Goal: Check status

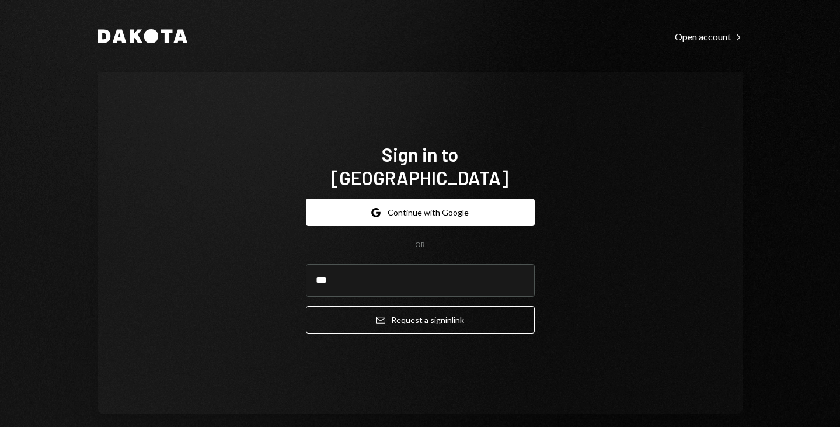
type input "**********"
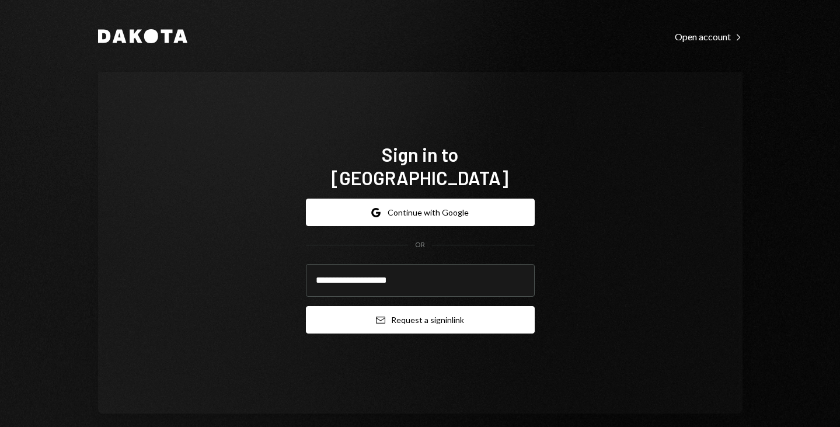
click at [367, 315] on button "Email Request a sign in link" at bounding box center [420, 319] width 229 height 27
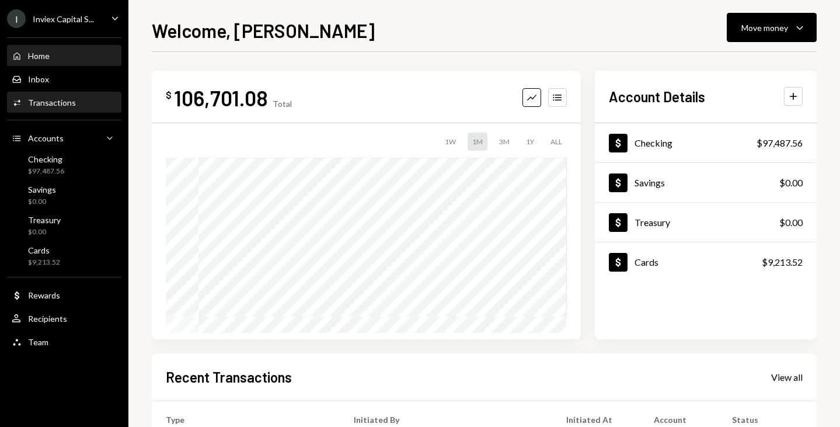
click at [53, 102] on div "Transactions" at bounding box center [52, 102] width 48 height 10
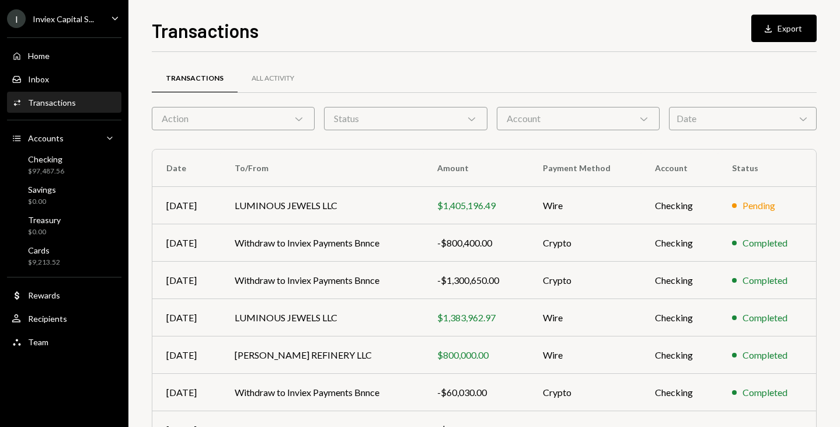
click at [291, 123] on div "Action Chevron Down" at bounding box center [233, 118] width 163 height 23
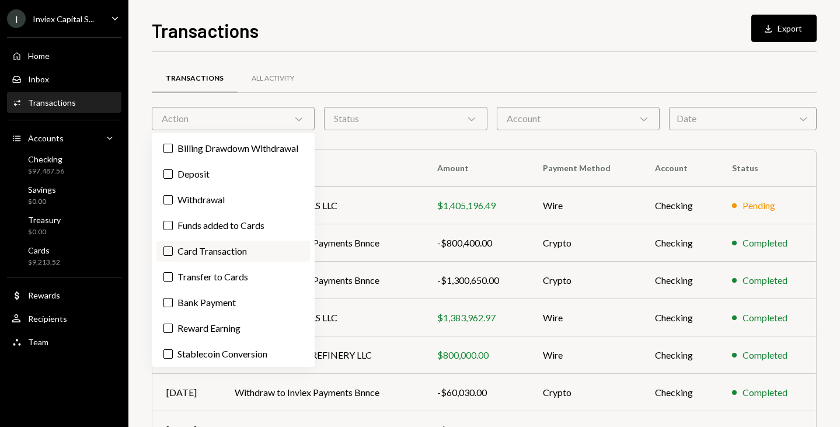
scroll to position [42, 0]
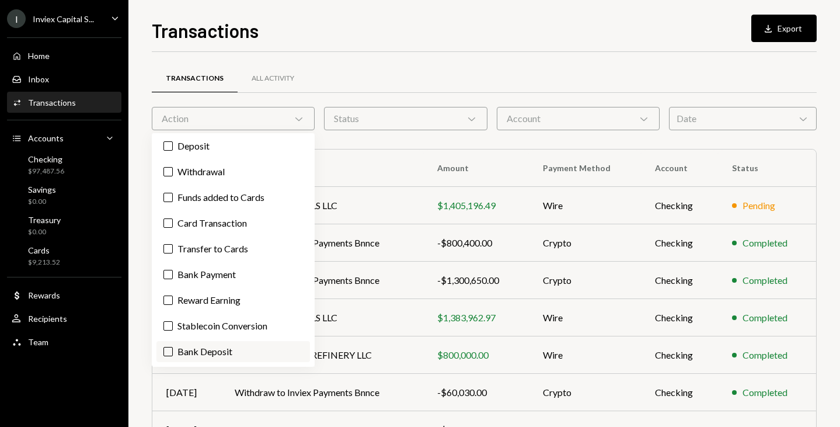
click at [189, 357] on label "Bank Deposit" at bounding box center [233, 351] width 154 height 21
click at [173, 356] on button "Bank Deposit" at bounding box center [167, 351] width 9 height 9
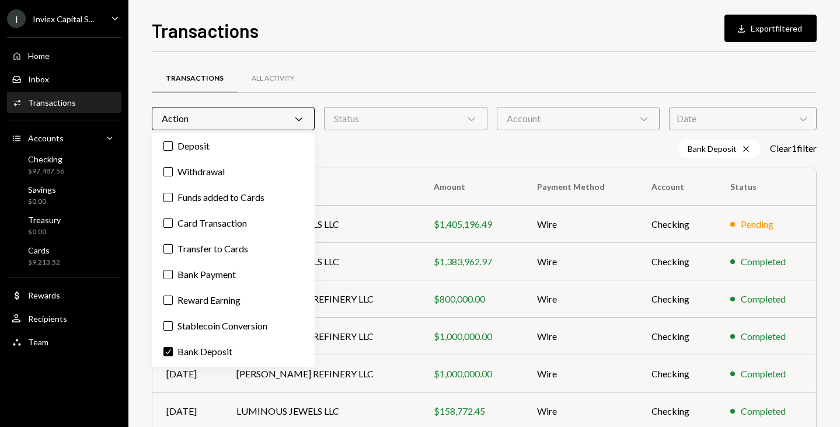
click at [409, 153] on div "Bank Deposit Cross Clear 1 filter" at bounding box center [484, 149] width 665 height 19
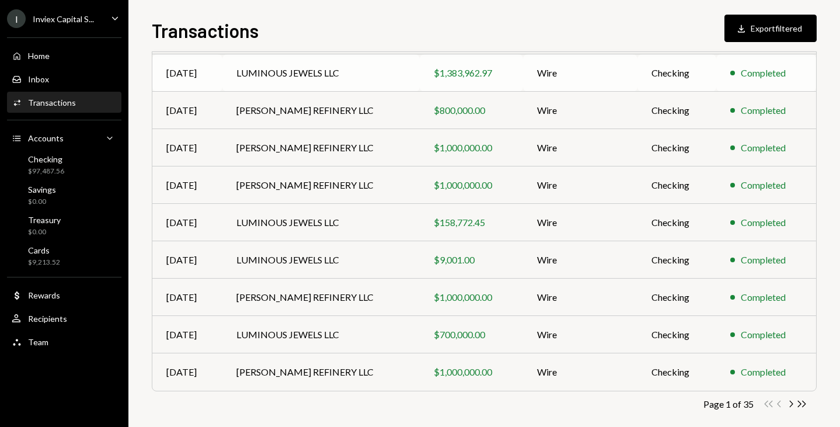
scroll to position [201, 0]
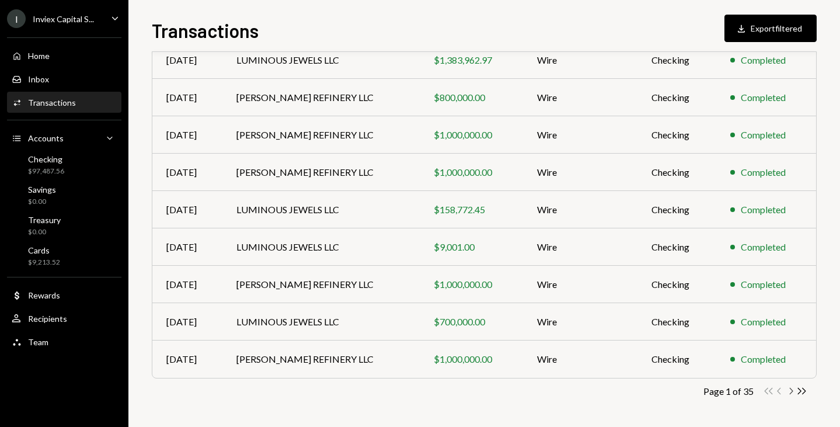
click at [791, 392] on icon "button" at bounding box center [792, 391] width 4 height 6
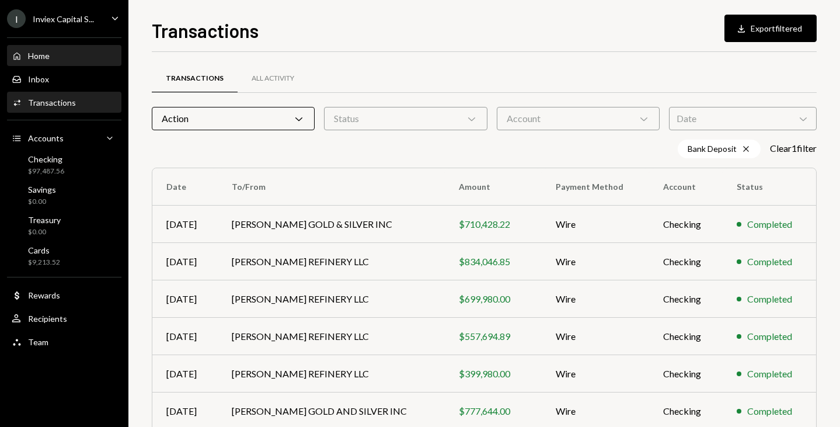
click at [66, 57] on div "Home Home" at bounding box center [64, 56] width 105 height 11
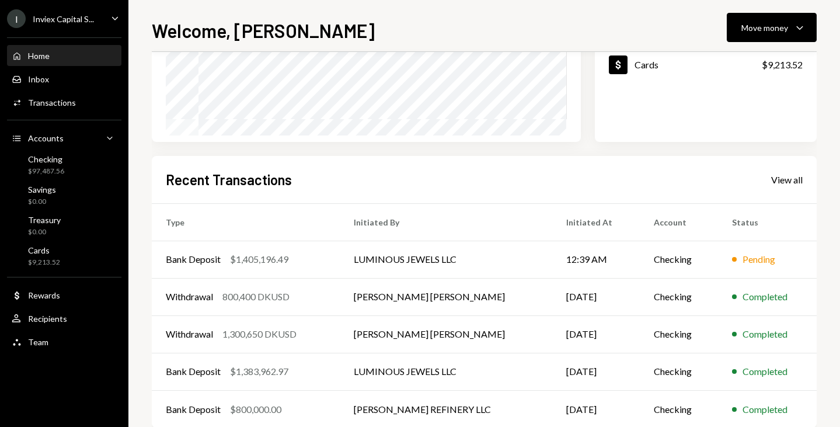
scroll to position [198, 0]
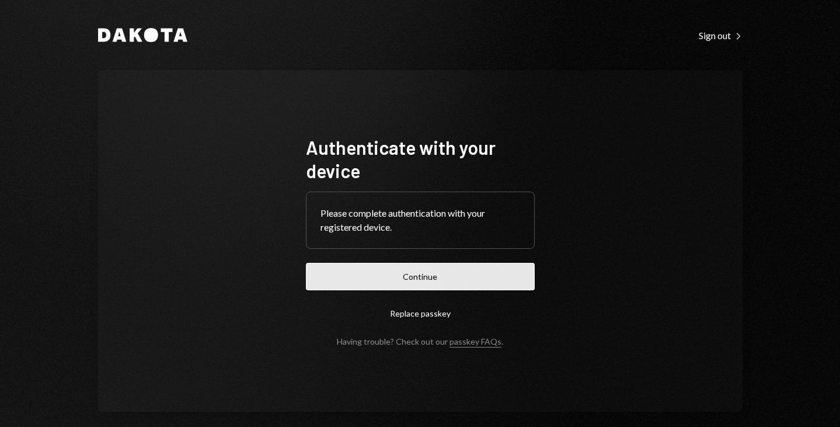
click at [438, 277] on button "Continue" at bounding box center [420, 276] width 229 height 27
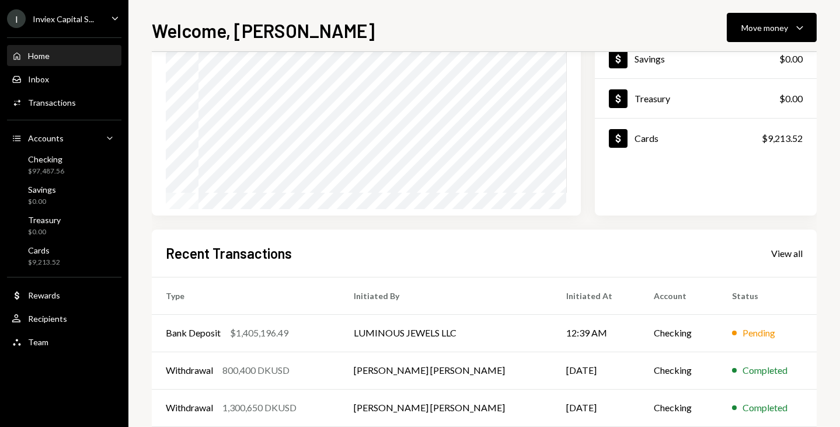
scroll to position [124, 0]
click at [663, 330] on td "Checking" at bounding box center [679, 332] width 78 height 37
